Goal: Transaction & Acquisition: Purchase product/service

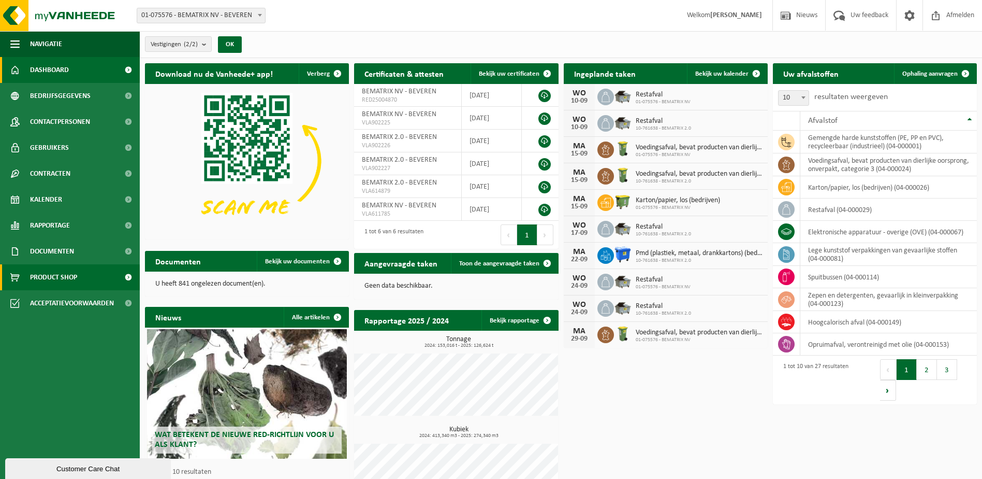
click at [55, 279] on span "Product Shop" at bounding box center [53, 277] width 47 height 26
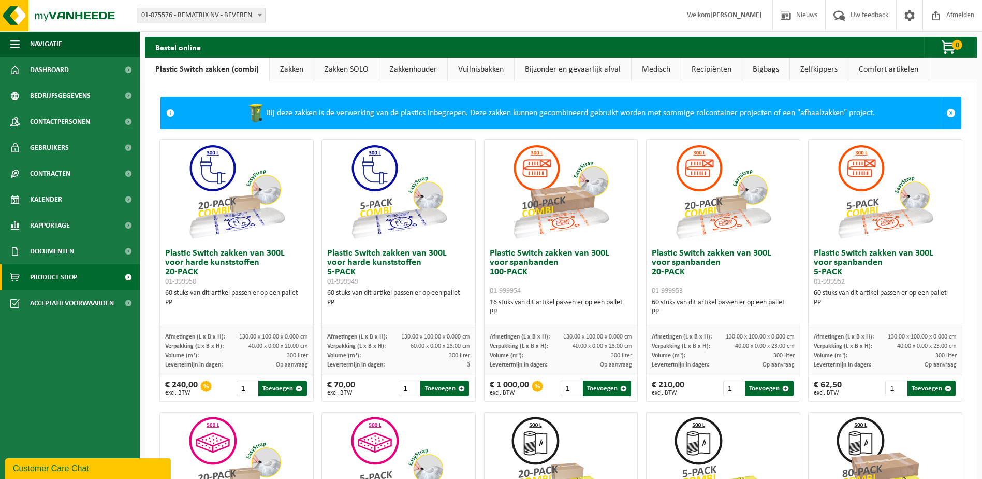
click at [812, 68] on link "Zelfkippers" at bounding box center [819, 69] width 58 height 24
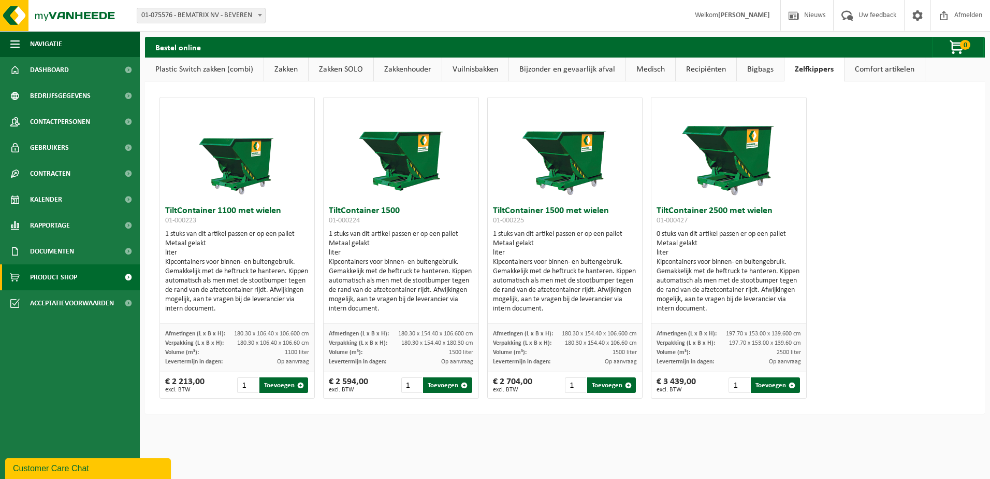
click at [870, 67] on link "Comfort artikelen" at bounding box center [885, 69] width 80 height 24
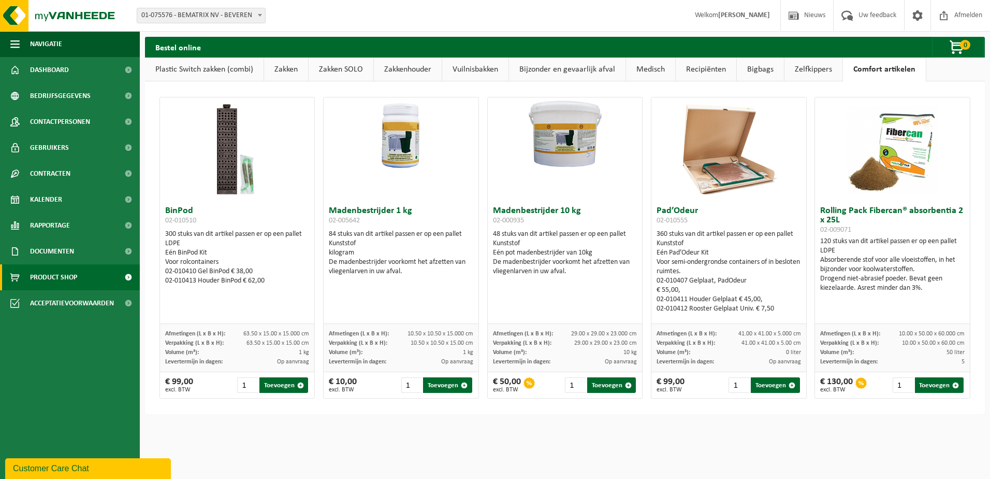
click at [649, 75] on link "Medisch" at bounding box center [650, 69] width 49 height 24
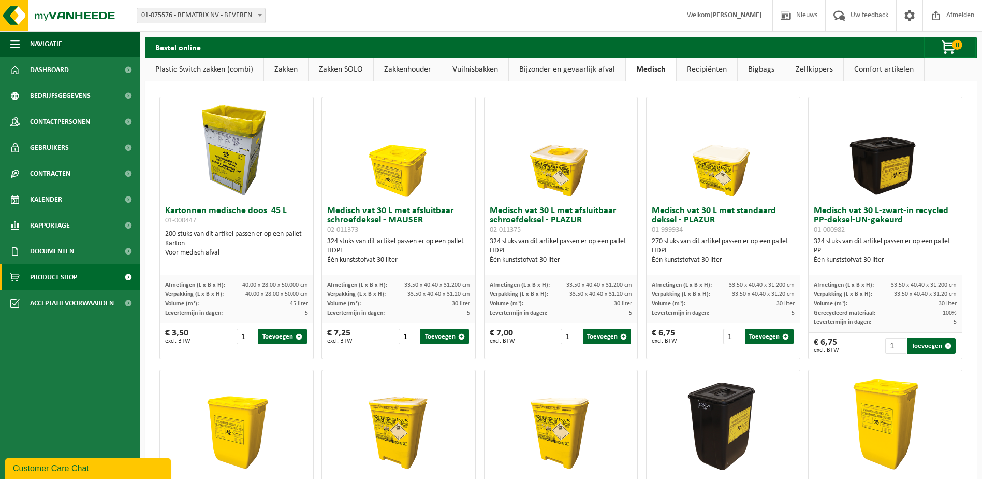
click at [560, 73] on link "Bijzonder en gevaarlijk afval" at bounding box center [567, 69] width 117 height 24
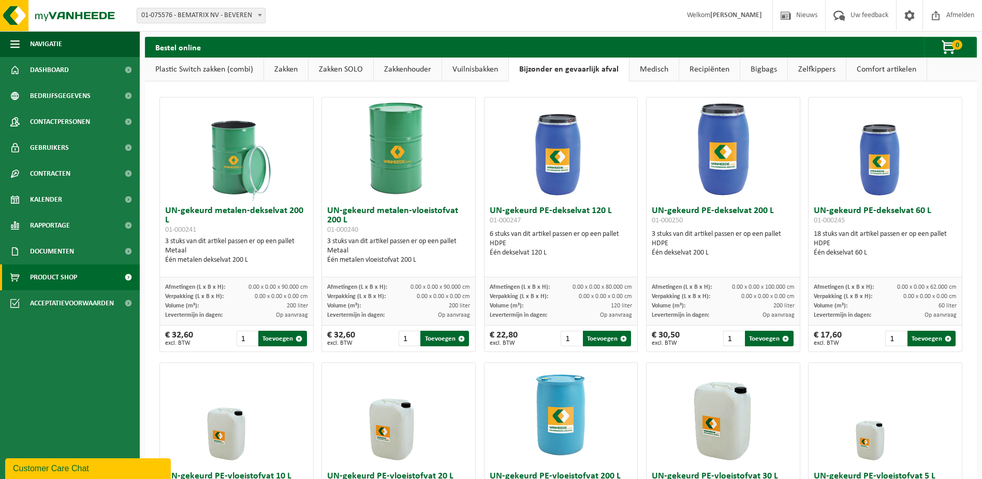
click at [443, 74] on link "Vuilnisbakken" at bounding box center [475, 69] width 66 height 24
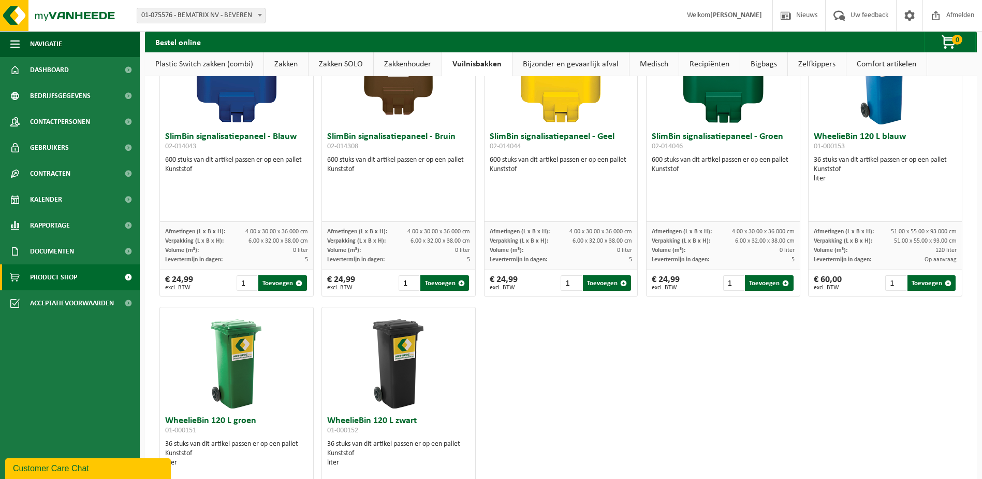
scroll to position [1191, 0]
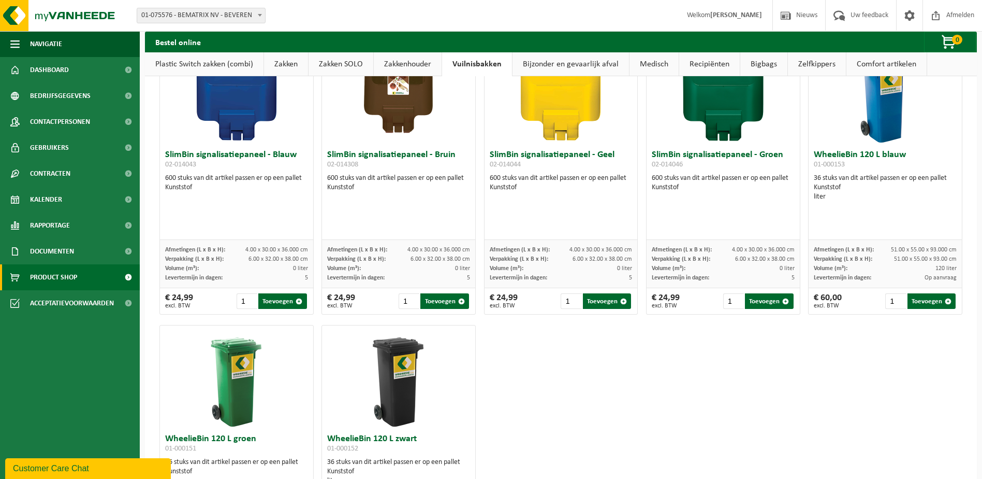
click at [483, 69] on link "Vuilnisbakken" at bounding box center [477, 64] width 70 height 24
click at [421, 64] on link "Zakkenhouder" at bounding box center [408, 64] width 68 height 24
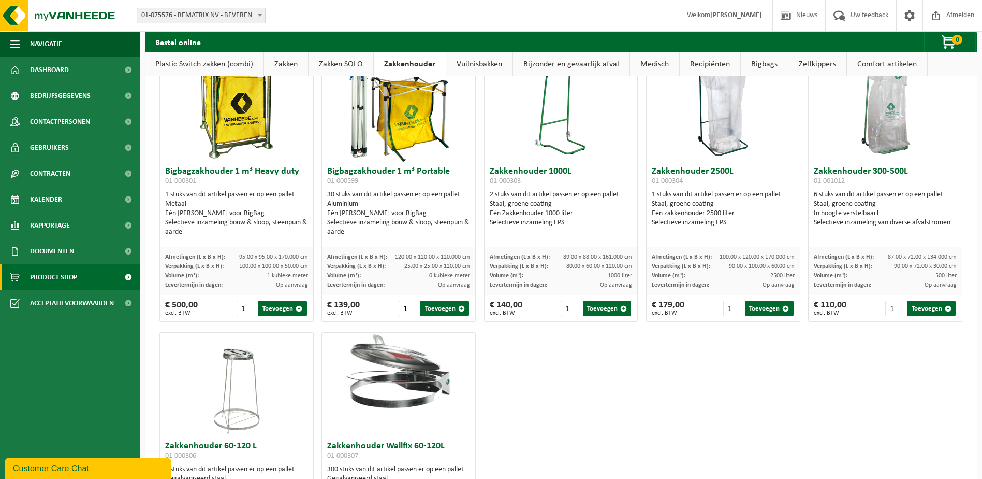
scroll to position [0, 0]
